Goal: Register for event/course

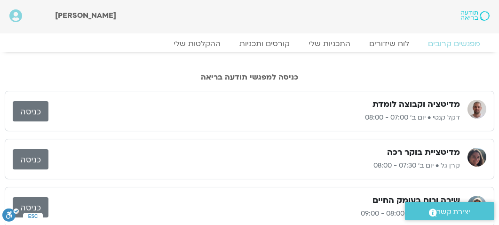
scroll to position [47, 0]
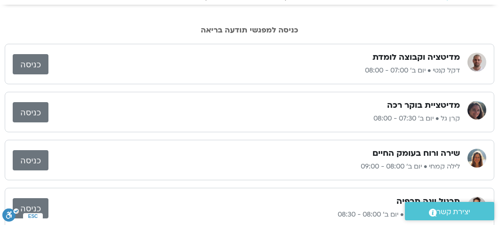
drag, startPoint x: 221, startPoint y: 94, endPoint x: 212, endPoint y: 85, distance: 12.7
click at [220, 94] on div "מדיטציית בוקר רכה קרן גל • יום ב׳ 07:30 - 08:00 כניסה" at bounding box center [250, 112] width 490 height 40
click at [38, 156] on link "כניסה" at bounding box center [31, 160] width 36 height 20
click at [27, 159] on link "כניסה" at bounding box center [31, 160] width 36 height 20
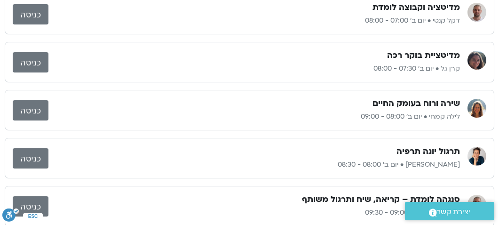
scroll to position [141, 0]
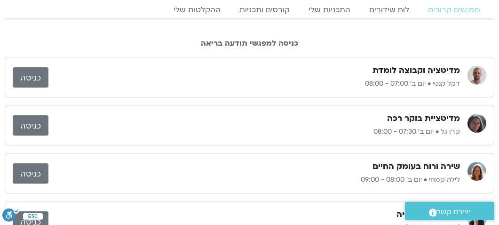
scroll to position [47, 0]
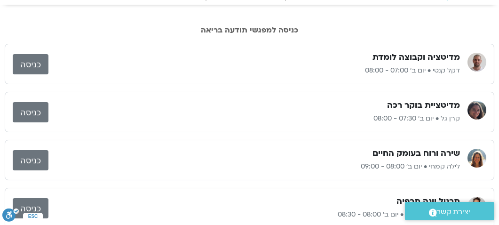
click at [38, 156] on link "כניסה" at bounding box center [31, 160] width 36 height 20
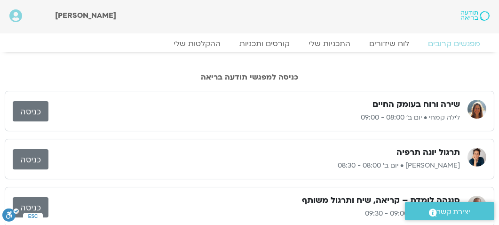
click at [28, 113] on link "כניסה" at bounding box center [31, 111] width 36 height 20
